Goal: Task Accomplishment & Management: Use online tool/utility

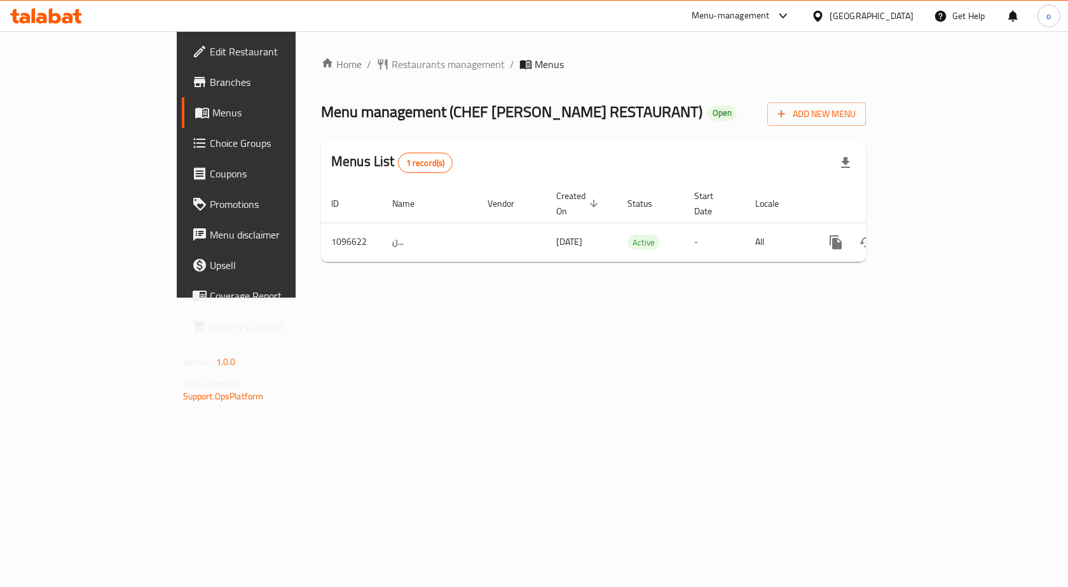
click at [210, 83] on span "Branches" at bounding box center [277, 81] width 135 height 15
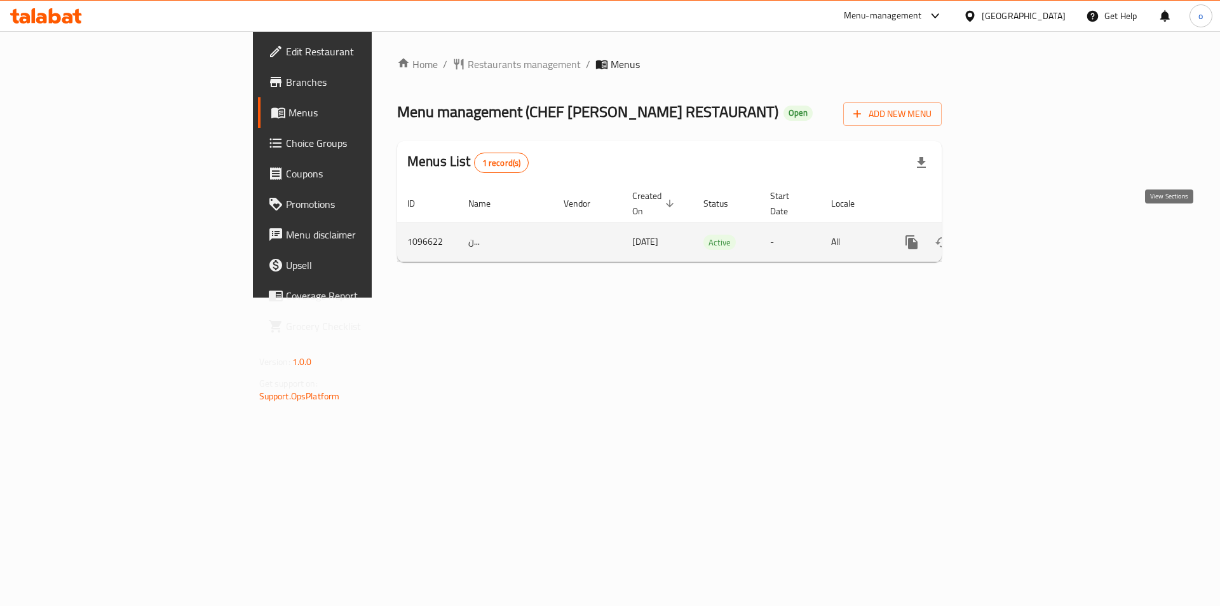
click at [1019, 227] on link "enhanced table" at bounding box center [1003, 242] width 31 height 31
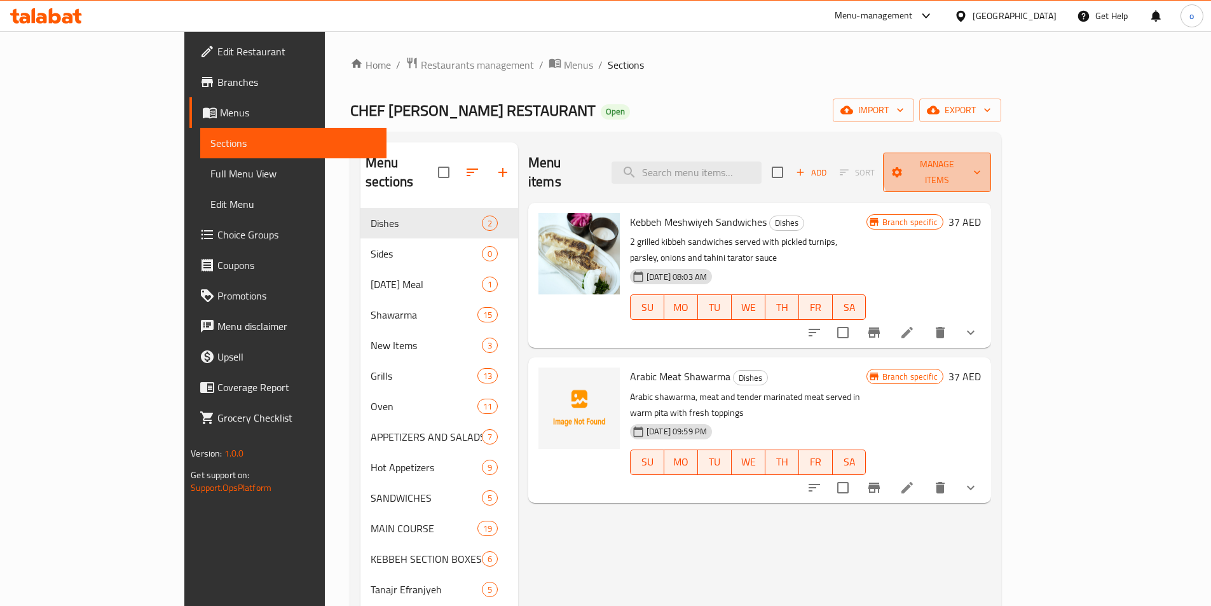
click at [981, 165] on span "Manage items" at bounding box center [937, 172] width 88 height 32
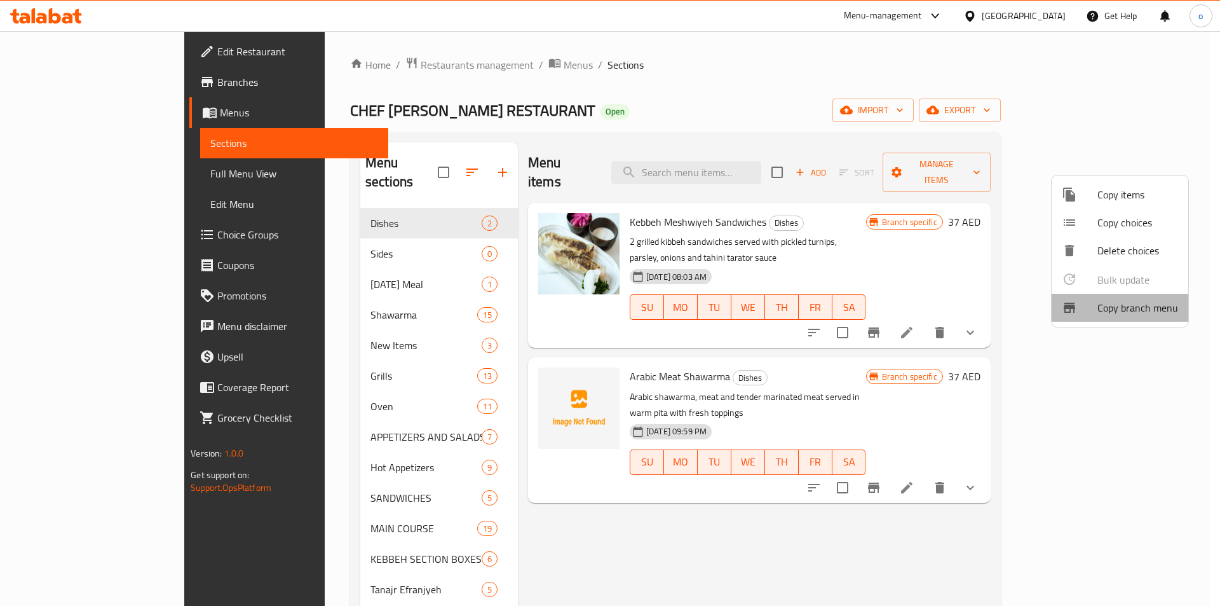
click at [1138, 297] on li "Copy branch menu" at bounding box center [1120, 308] width 137 height 28
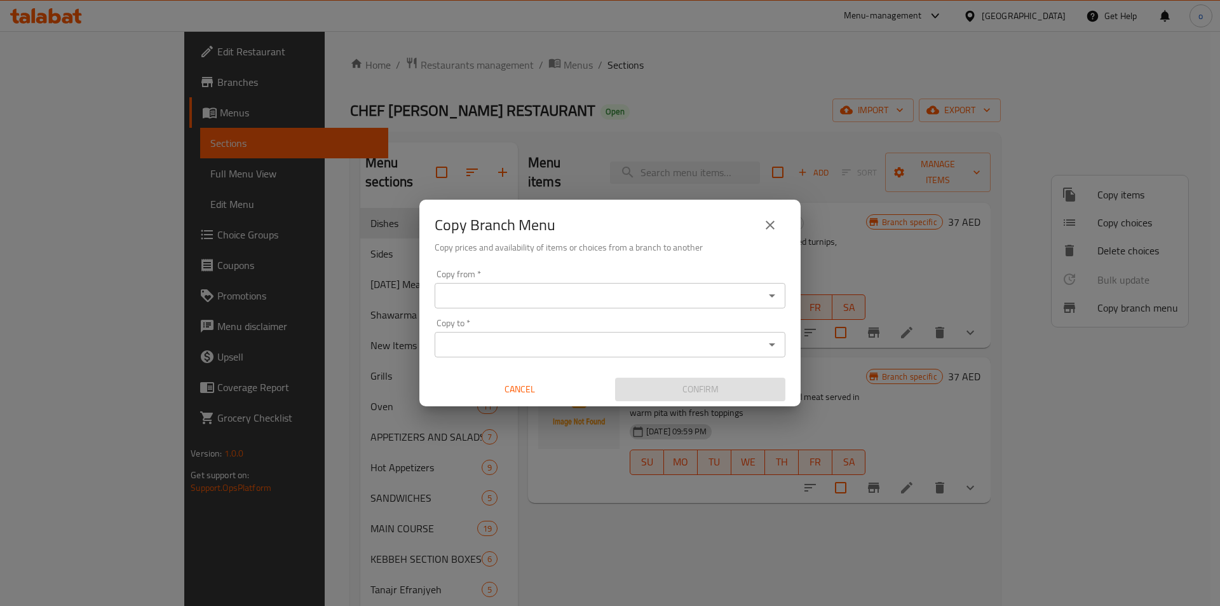
click at [756, 295] on input "Copy from   *" at bounding box center [600, 296] width 322 height 18
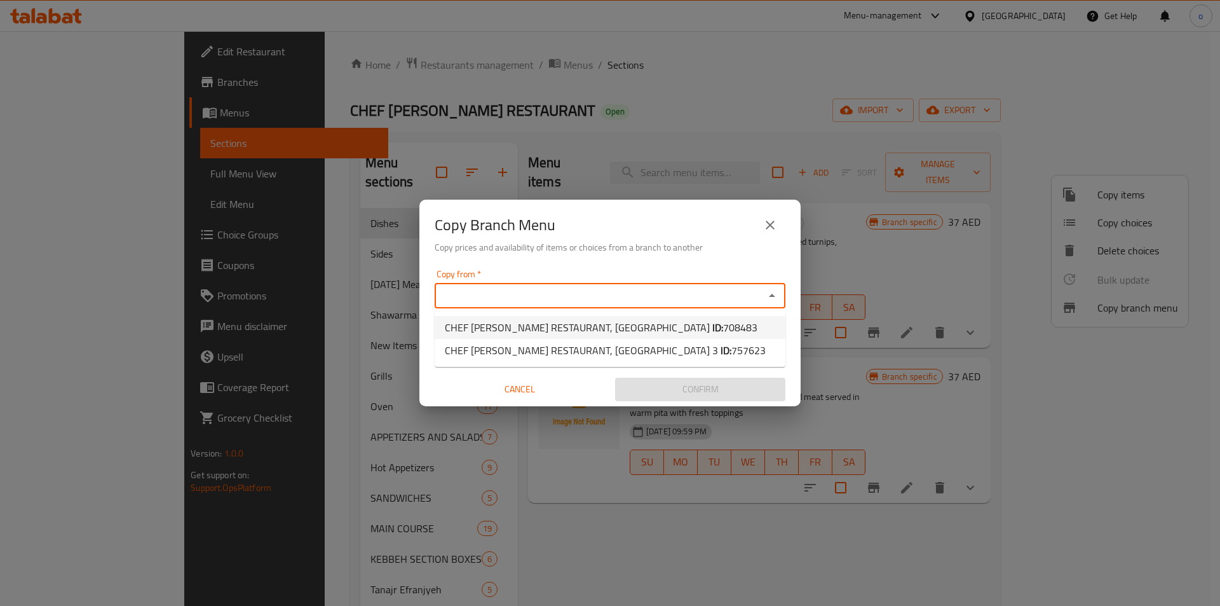
click at [732, 327] on li "CHEF [PERSON_NAME] RESTAURANT, [GEOGRAPHIC_DATA] ID: 708483" at bounding box center [610, 327] width 351 height 23
type input "CHEF [PERSON_NAME] RESTAURANT, [GEOGRAPHIC_DATA]"
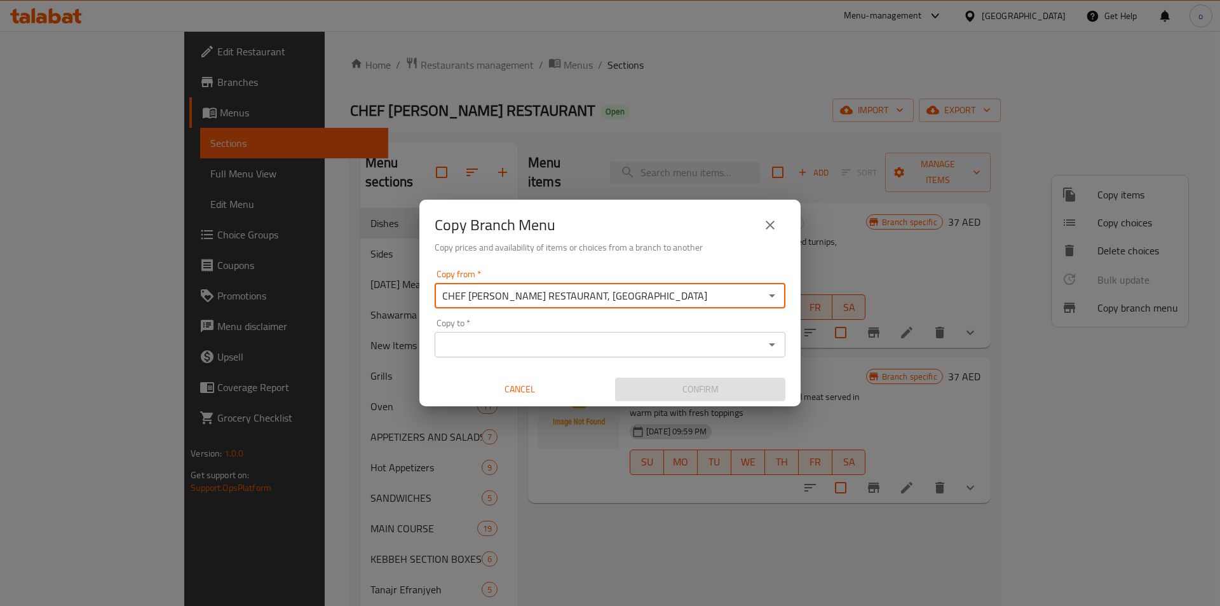
click at [762, 343] on div "Copy to *" at bounding box center [610, 344] width 351 height 25
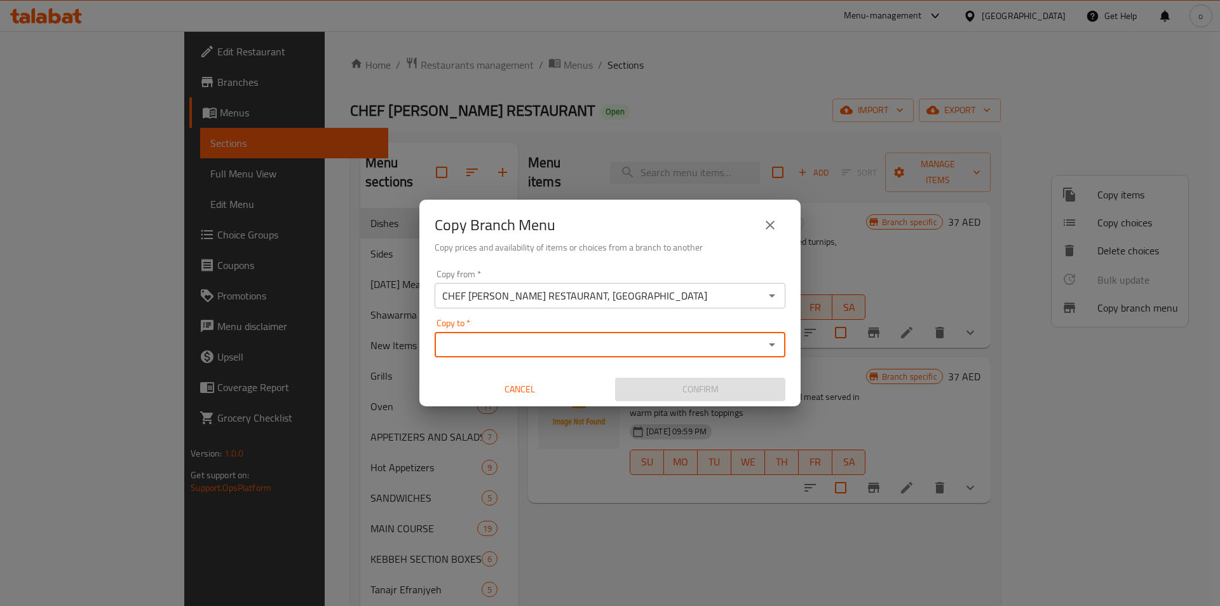
click at [766, 341] on icon "Open" at bounding box center [772, 344] width 15 height 15
click at [773, 345] on icon "Open" at bounding box center [772, 344] width 6 height 3
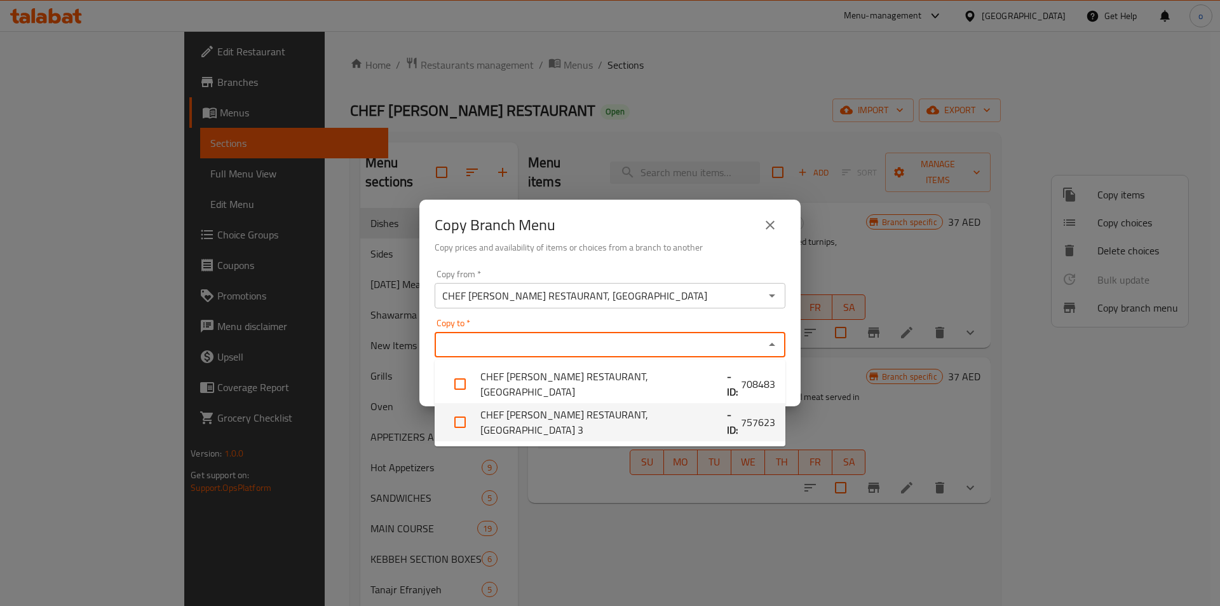
click at [747, 415] on li "CHEF [PERSON_NAME] RESTAURANT, [GEOGRAPHIC_DATA] 3 - ID: 757623" at bounding box center [610, 422] width 351 height 38
checkbox input "true"
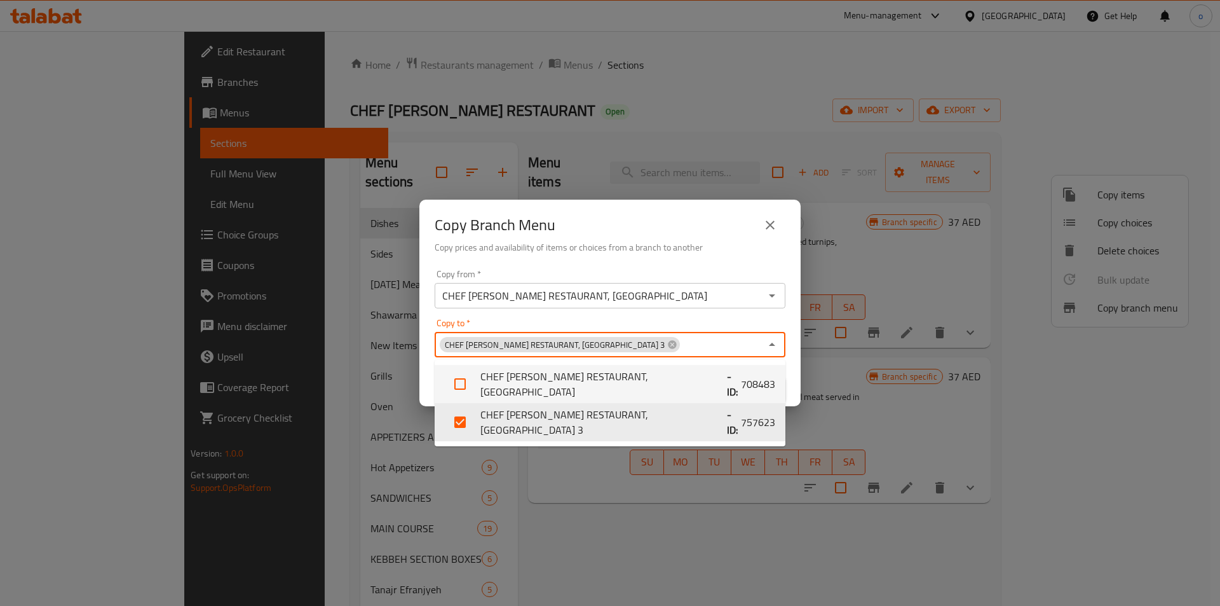
click at [704, 295] on input "CHEF [PERSON_NAME] RESTAURANT, [GEOGRAPHIC_DATA]" at bounding box center [600, 296] width 322 height 18
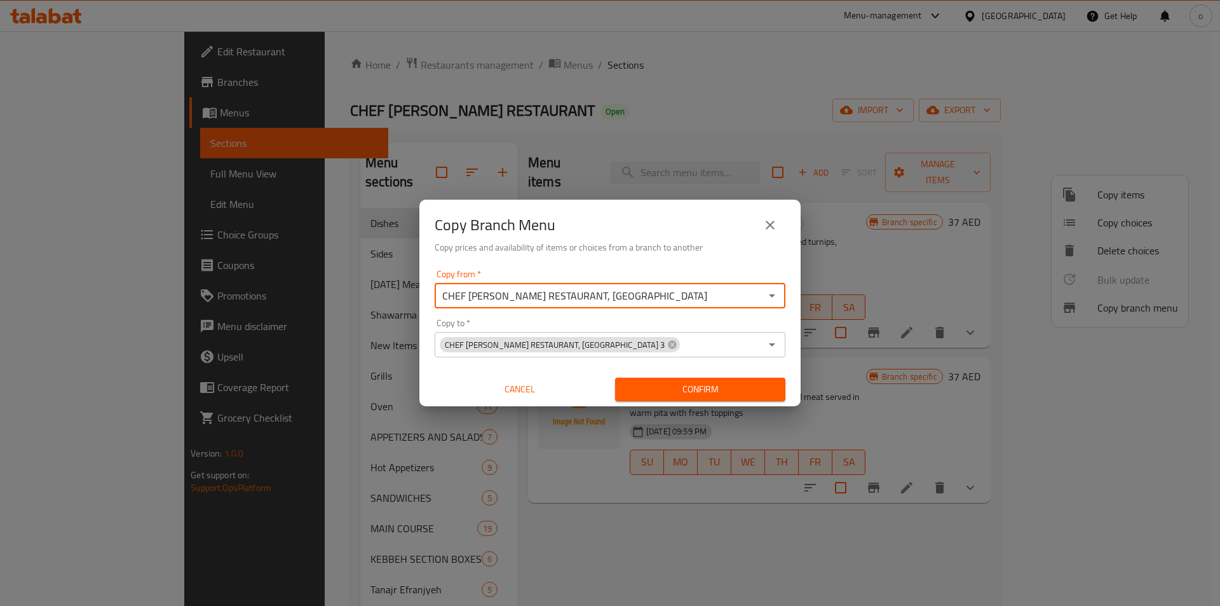
click at [758, 294] on input "CHEF [PERSON_NAME] RESTAURANT, [GEOGRAPHIC_DATA]" at bounding box center [600, 296] width 322 height 18
click at [772, 294] on icon "Open" at bounding box center [772, 295] width 15 height 15
click at [737, 327] on li "CHEF [PERSON_NAME] RESTAURANT, [GEOGRAPHIC_DATA] ID: 708483" at bounding box center [610, 327] width 351 height 23
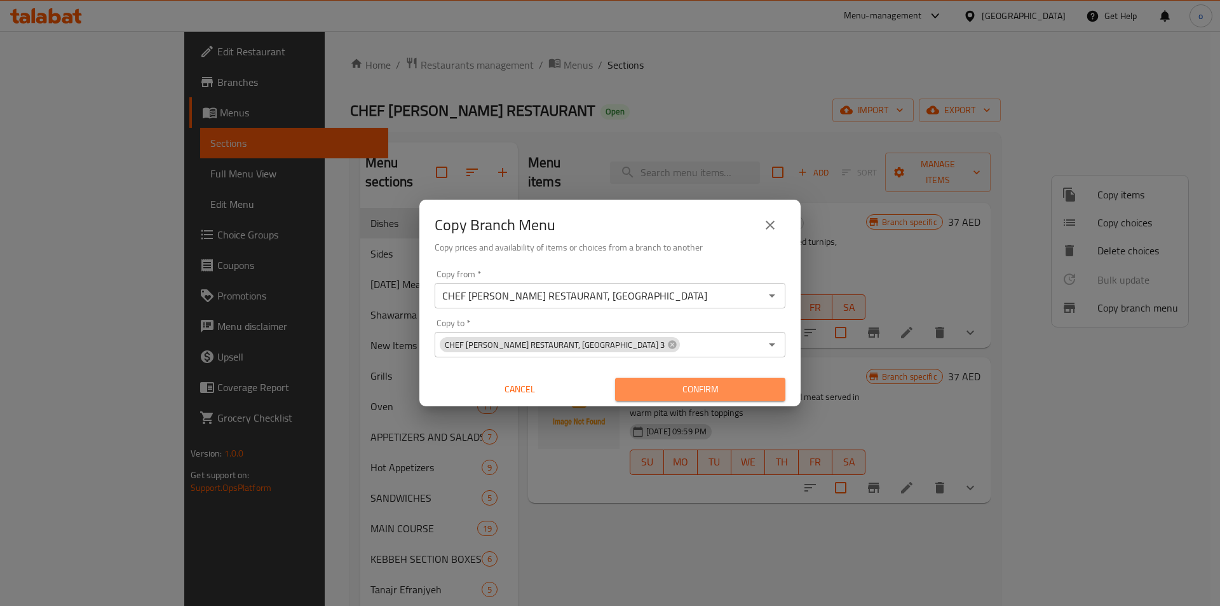
click at [733, 387] on span "Confirm" at bounding box center [700, 389] width 150 height 16
